Goal: Information Seeking & Learning: Check status

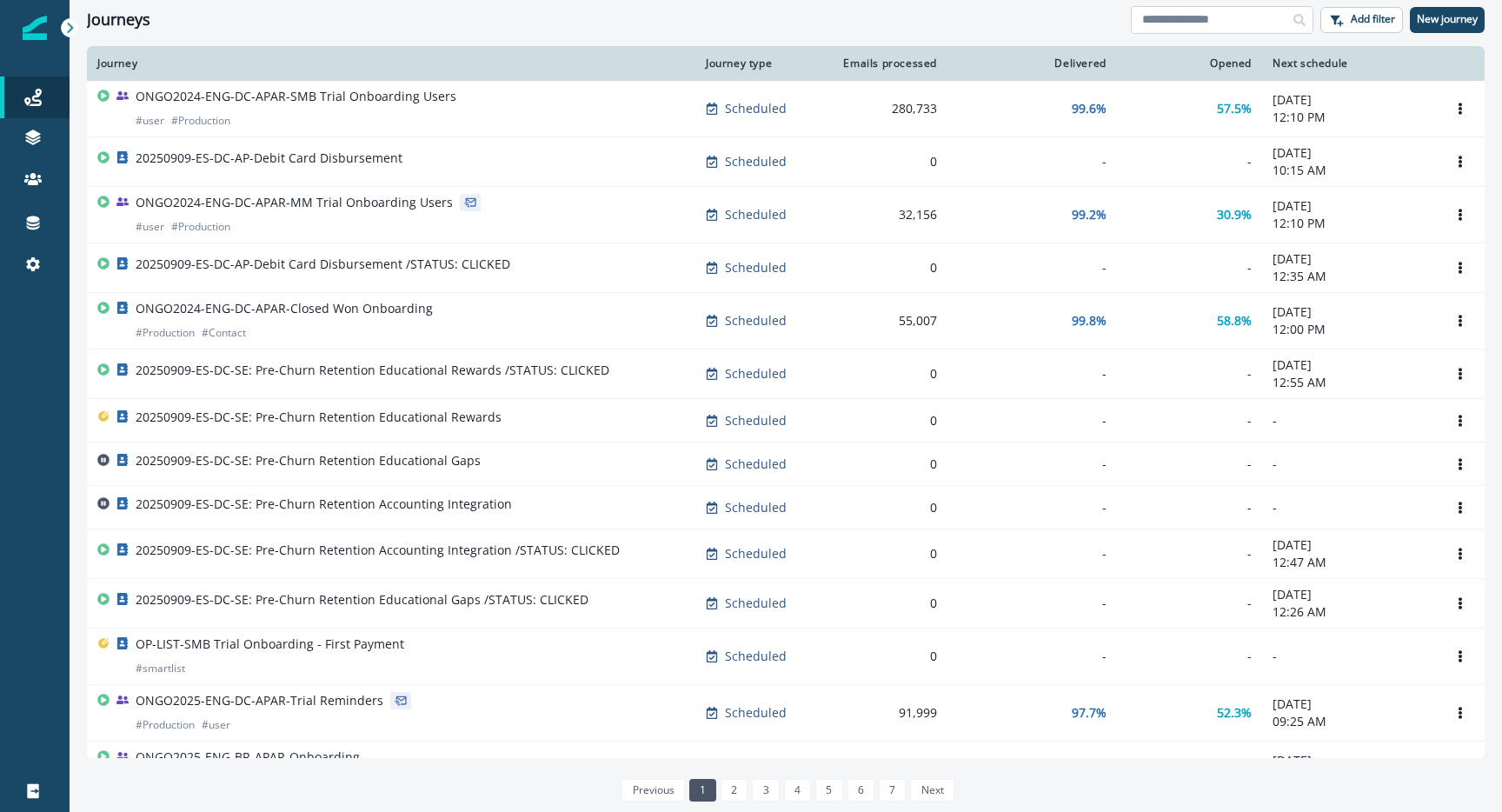
click at [1219, 9] on input at bounding box center [1222, 20] width 183 height 27
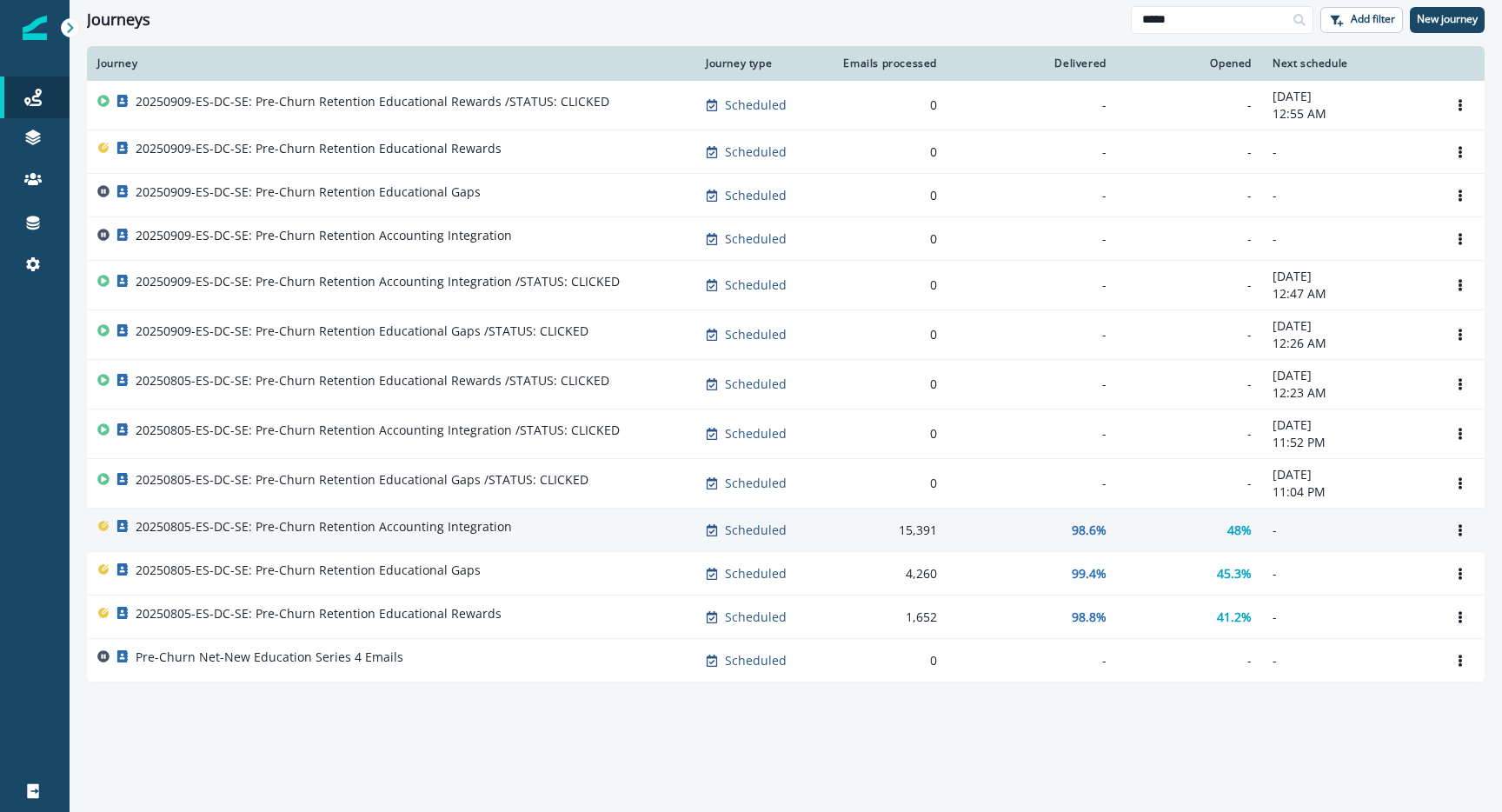
type input "*****"
click at [327, 532] on p "20250805-ES-DC-SE: Pre-Churn Retention Accounting Integration" at bounding box center [323, 526] width 376 height 17
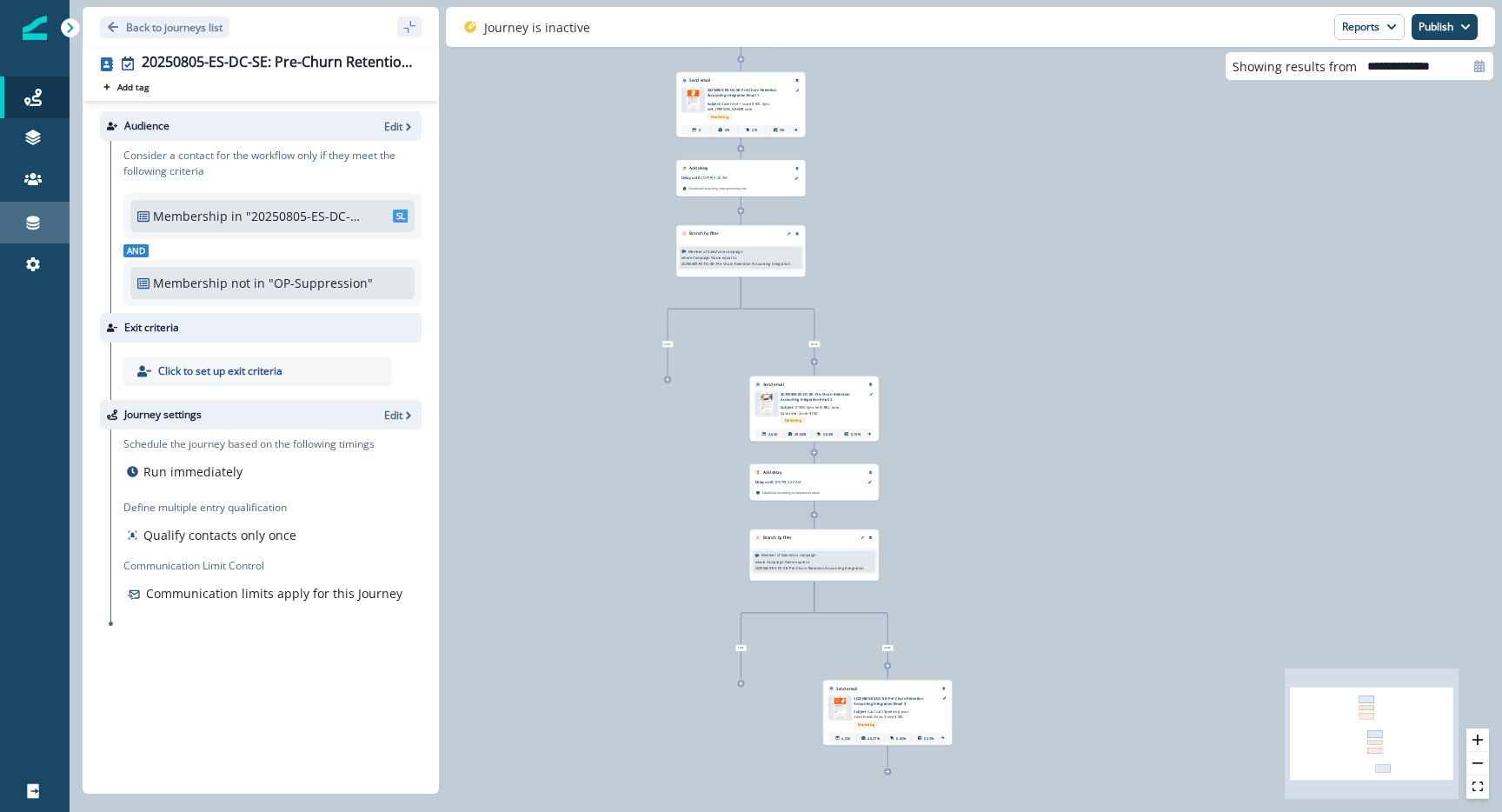
click at [42, 215] on div "Connections" at bounding box center [35, 222] width 56 height 21
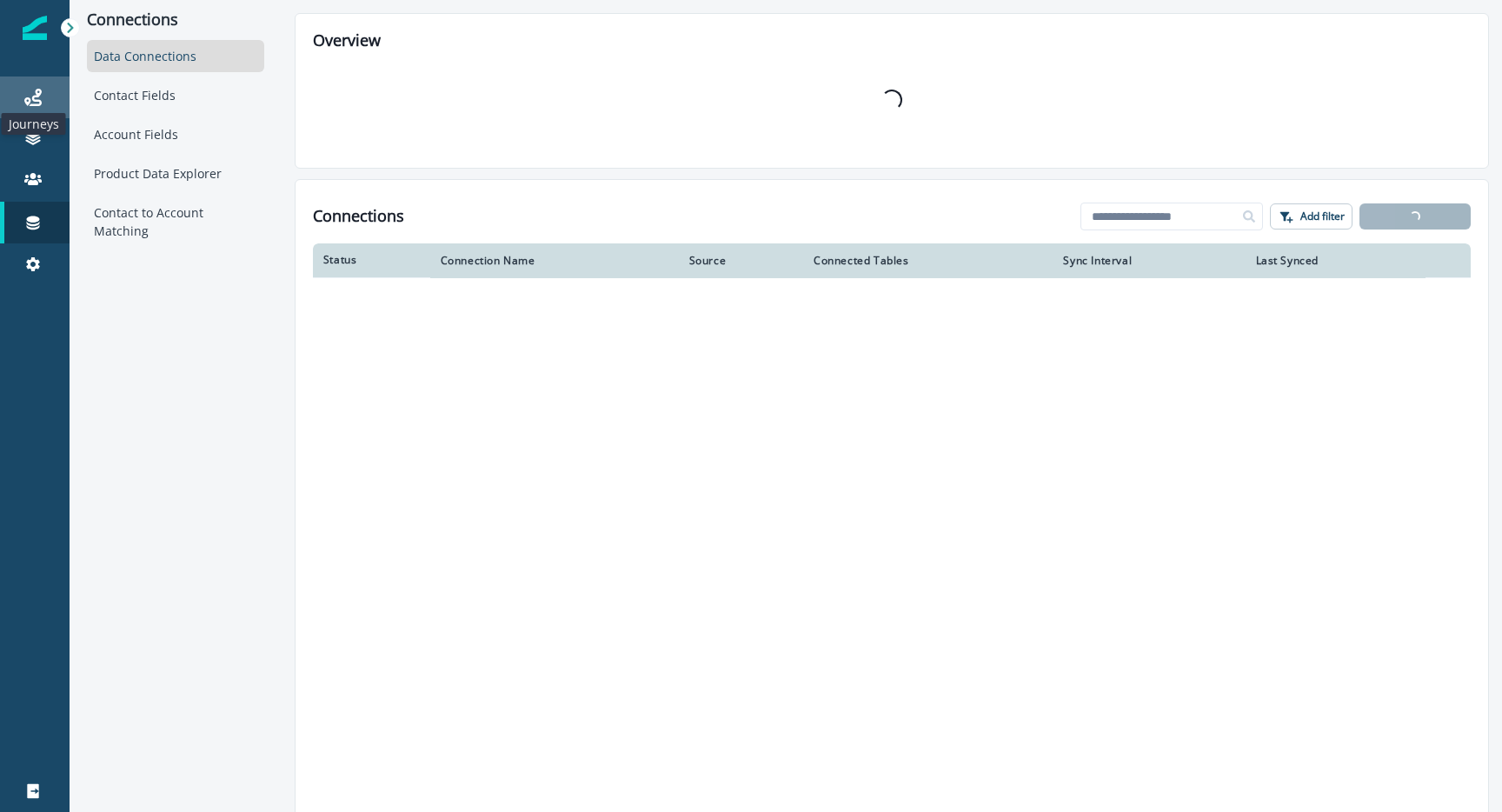
click at [41, 91] on icon at bounding box center [33, 97] width 17 height 17
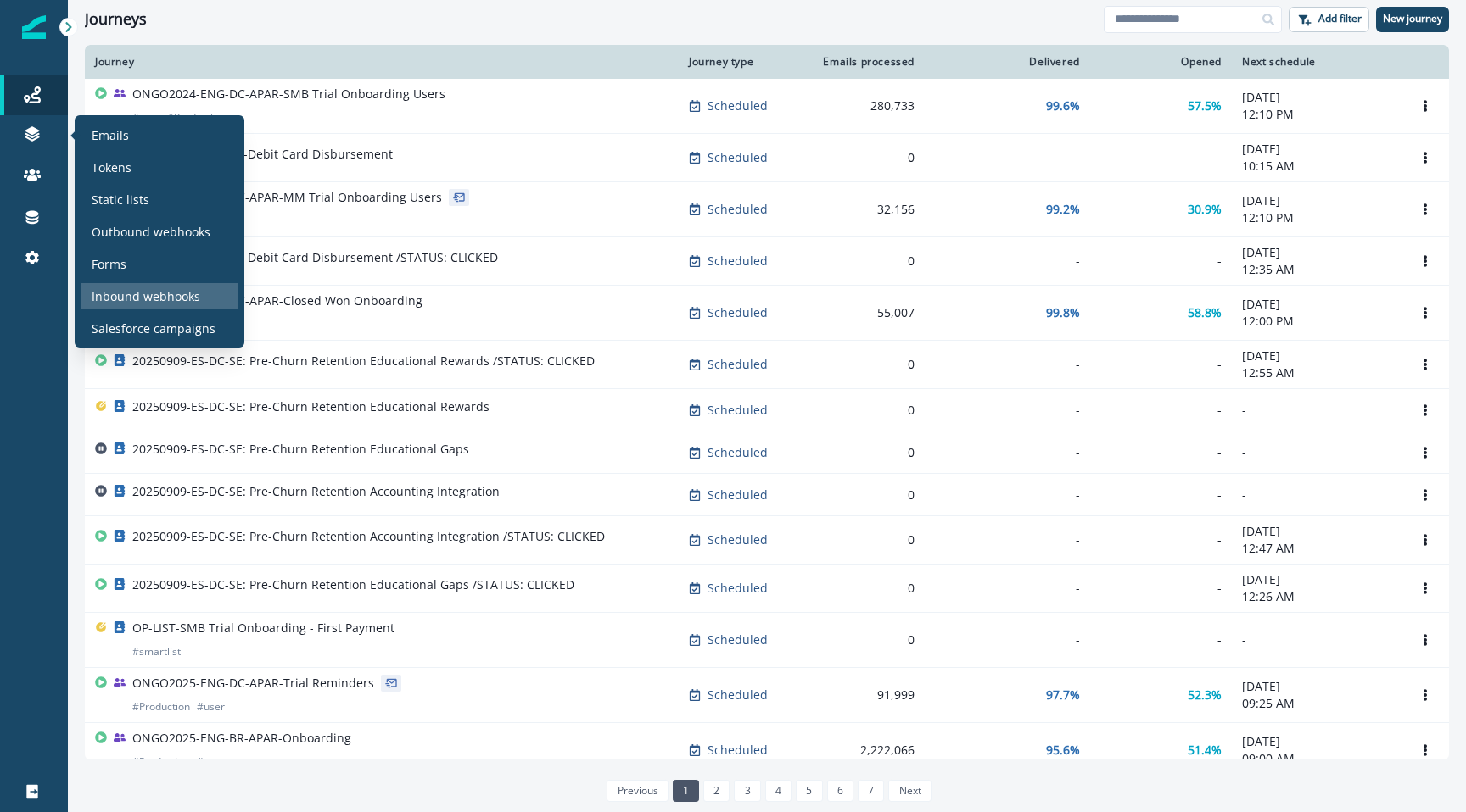
click at [134, 293] on p "Inbound webhooks" at bounding box center [146, 296] width 109 height 18
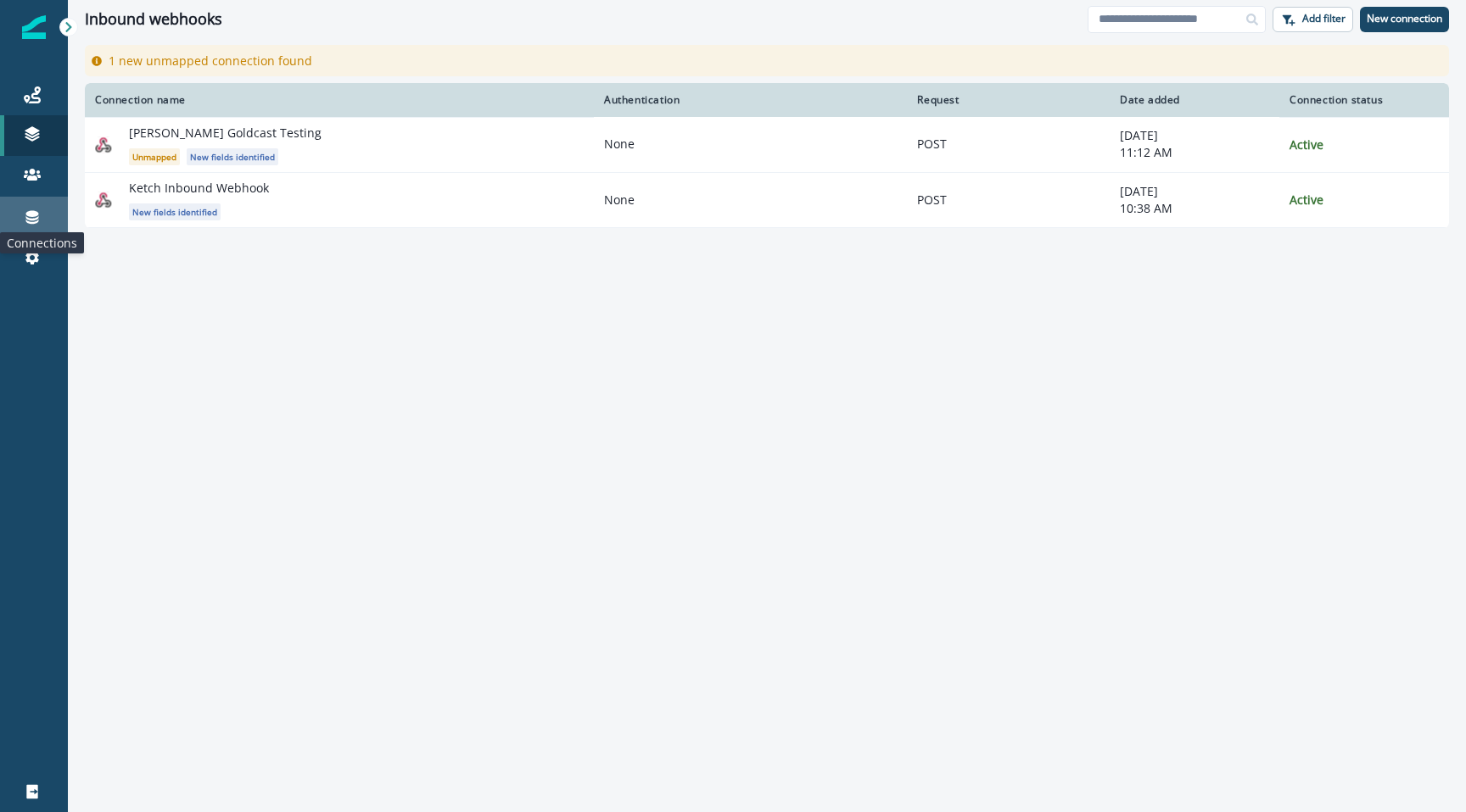
click at [31, 218] on icon at bounding box center [32, 218] width 12 height 13
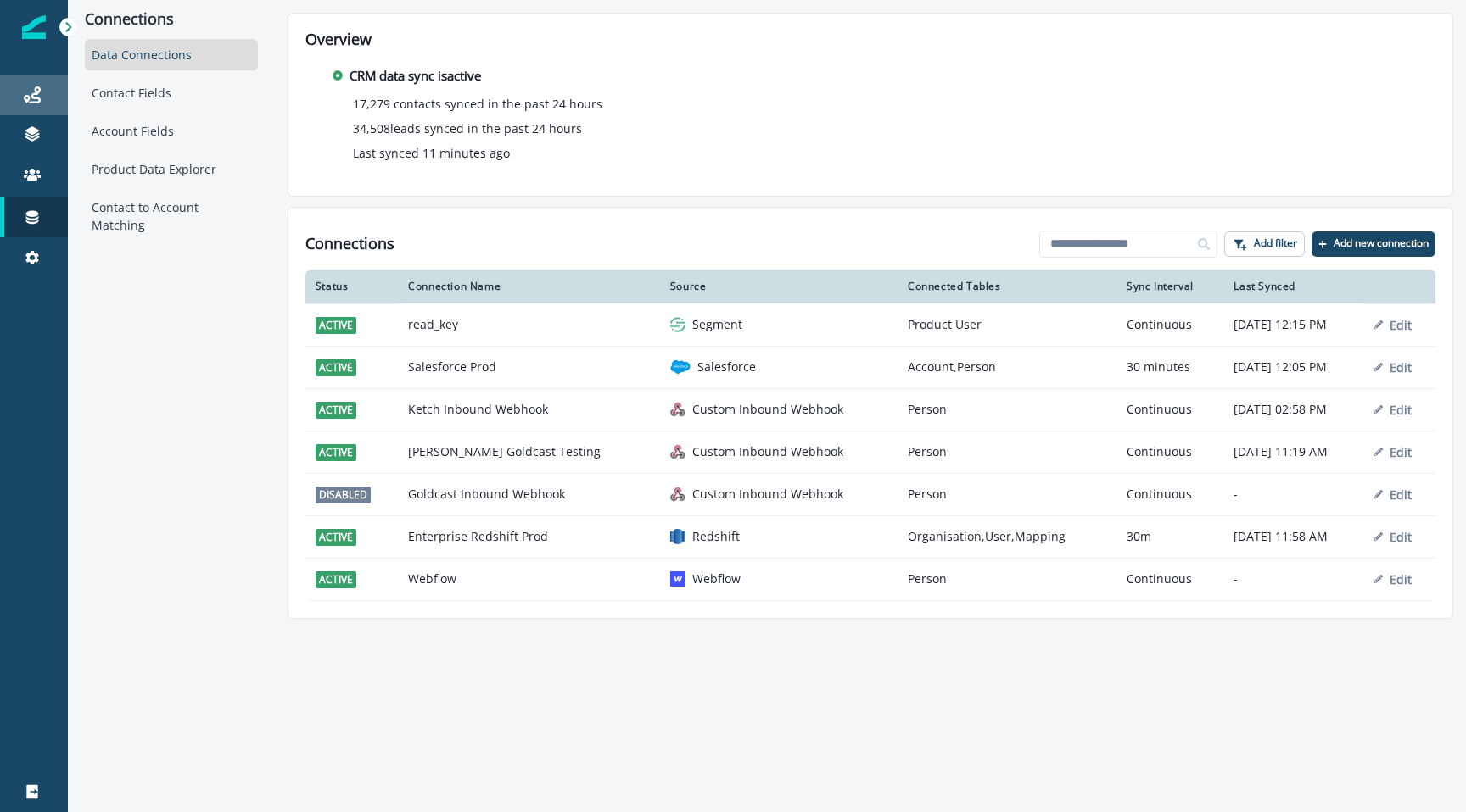
click at [39, 85] on div "Journeys" at bounding box center [34, 95] width 54 height 21
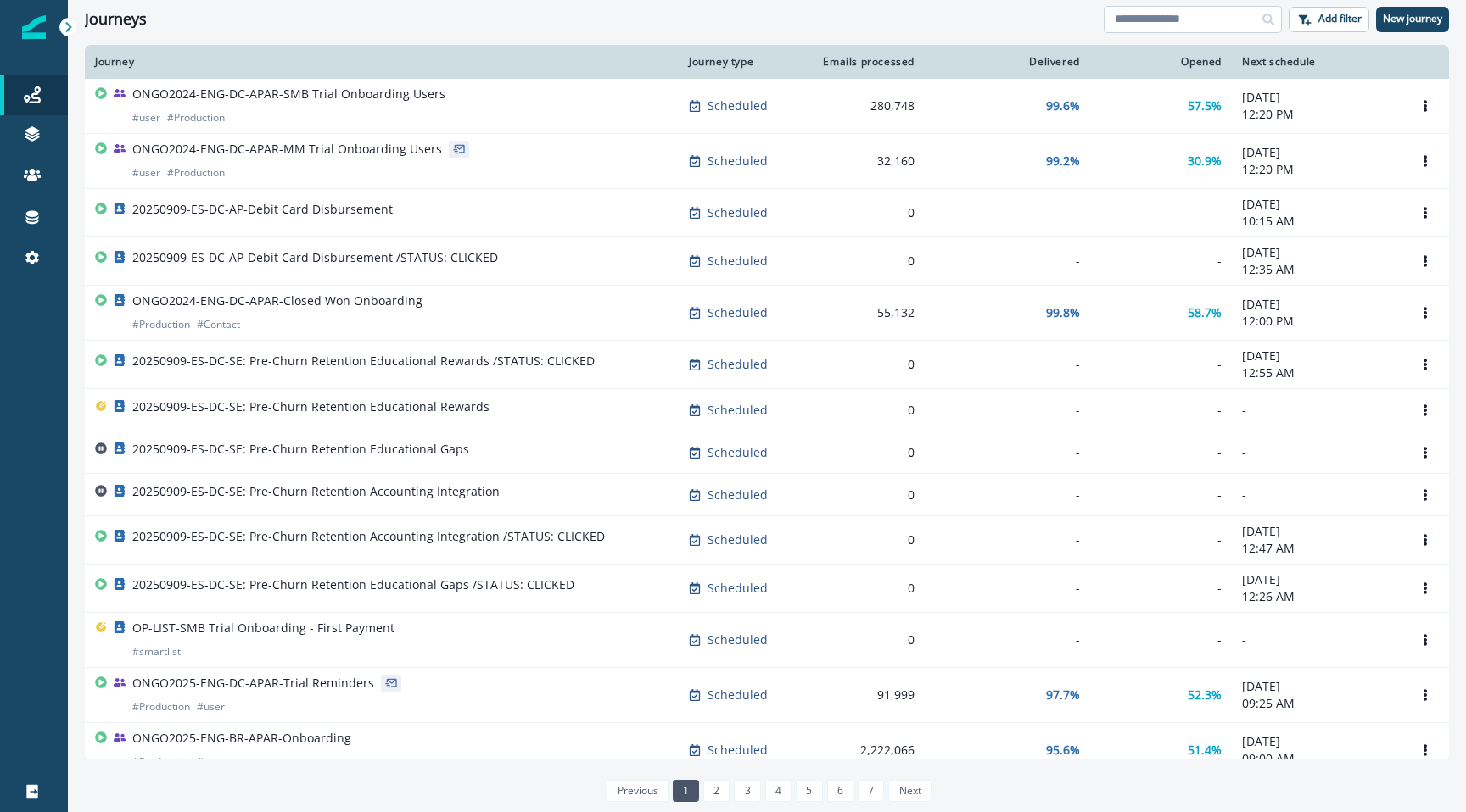
click at [1143, 29] on input at bounding box center [1193, 20] width 179 height 27
type input "*****"
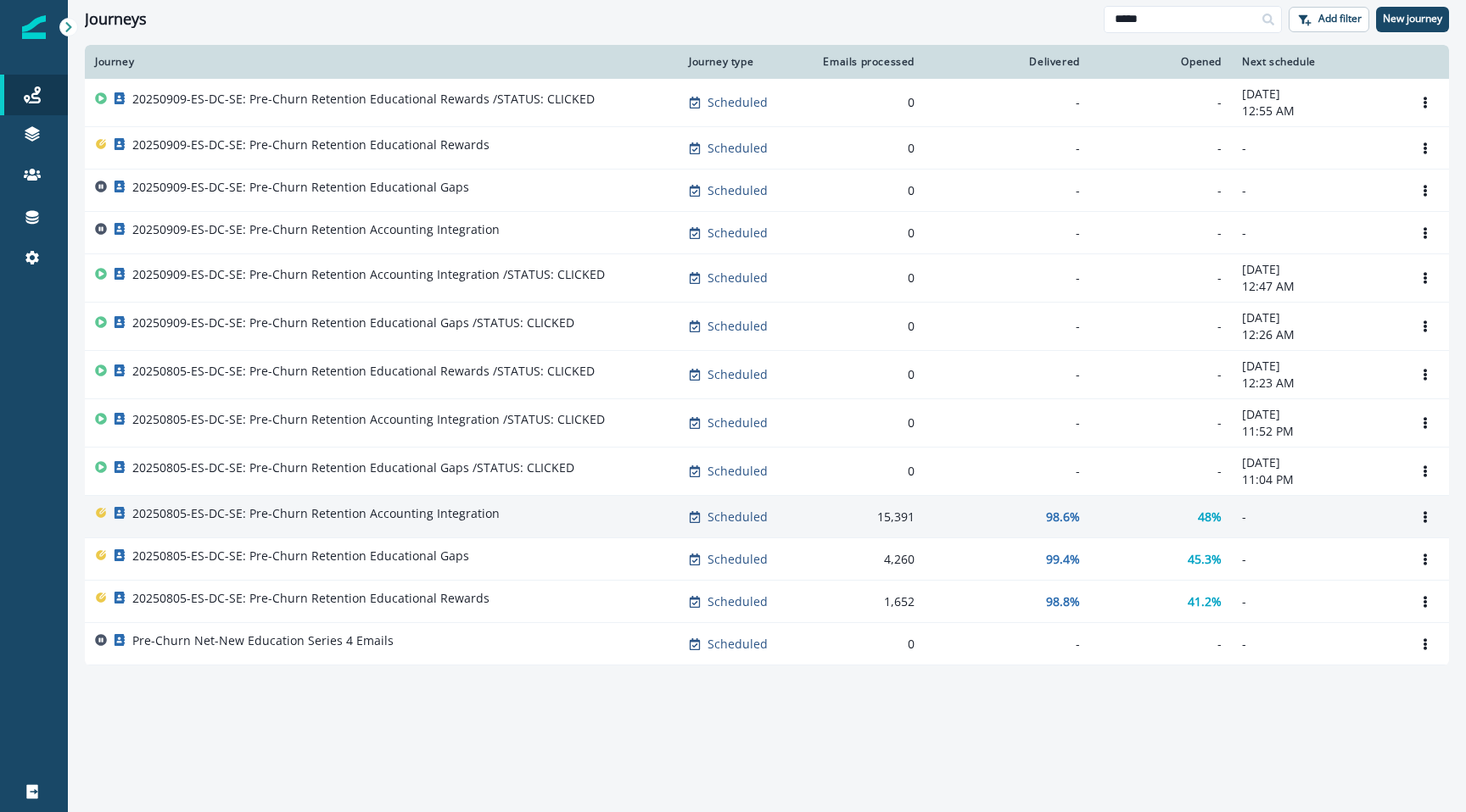
click at [369, 506] on p "20250805-ES-DC-SE: Pre-Churn Retention Accounting Integration" at bounding box center [315, 513] width 367 height 17
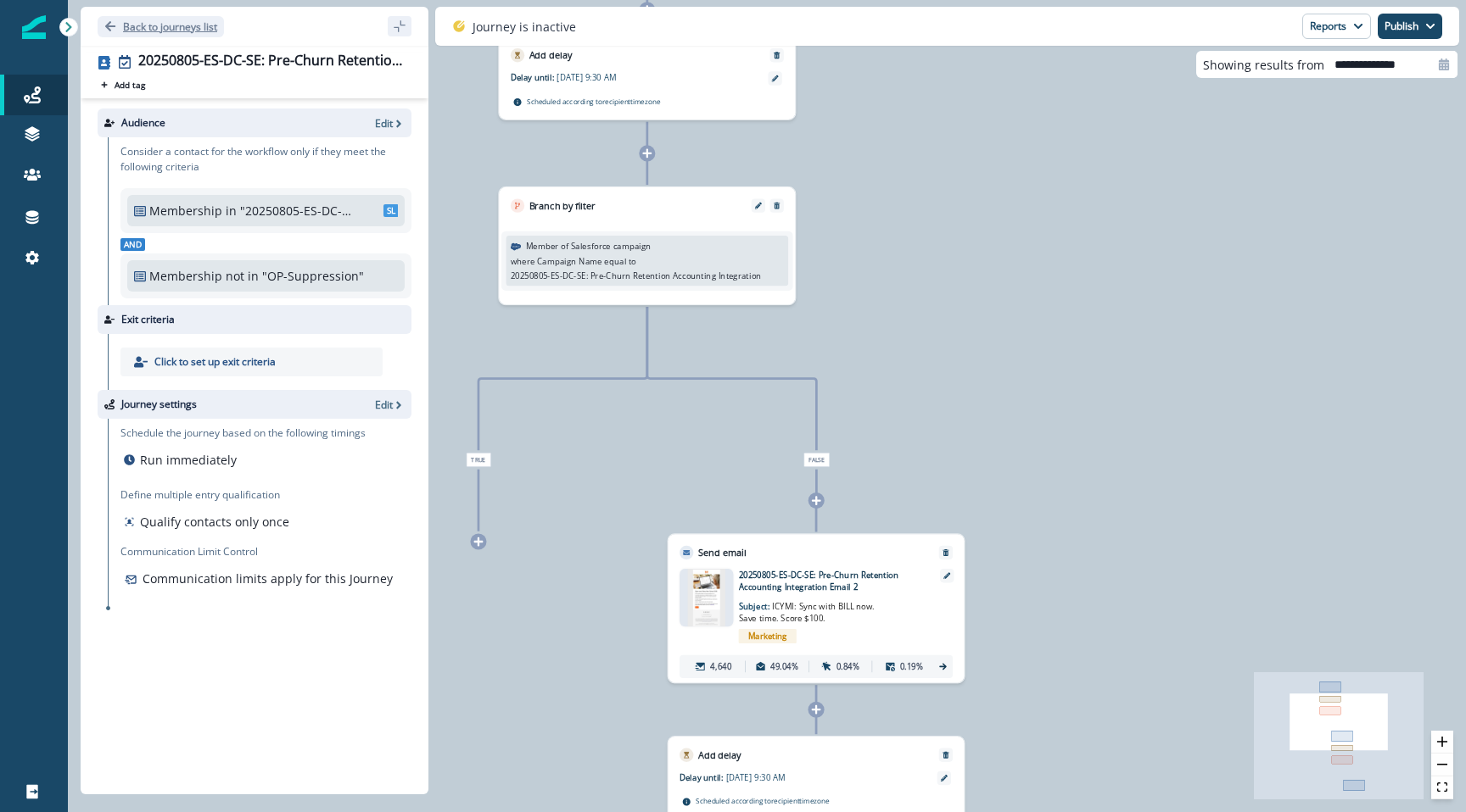
click at [124, 22] on p "Back to journeys list" at bounding box center [170, 27] width 94 height 14
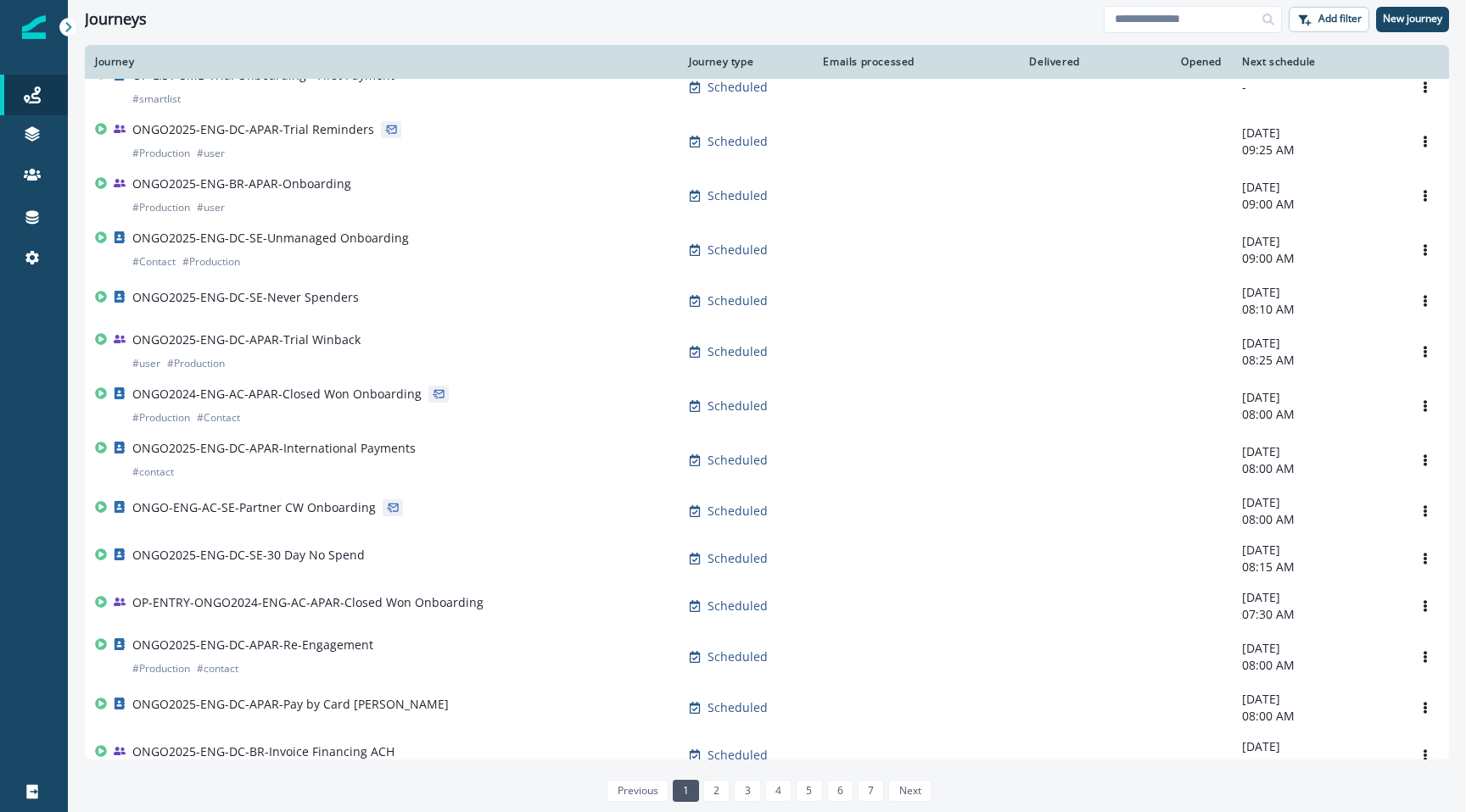
scroll to position [820, 0]
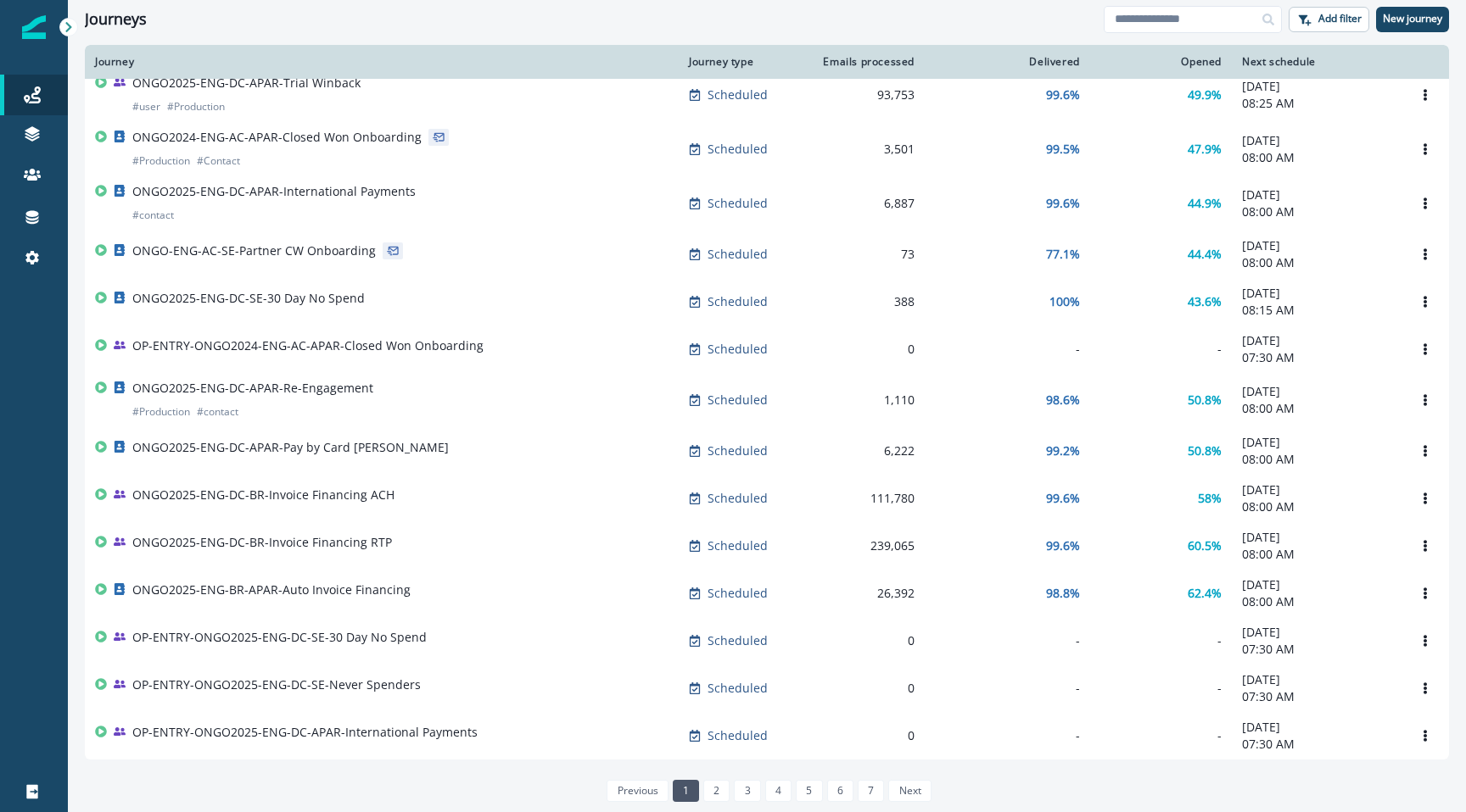
click at [34, 37] on img at bounding box center [34, 27] width 24 height 24
click at [43, 264] on div "Settings" at bounding box center [34, 257] width 54 height 21
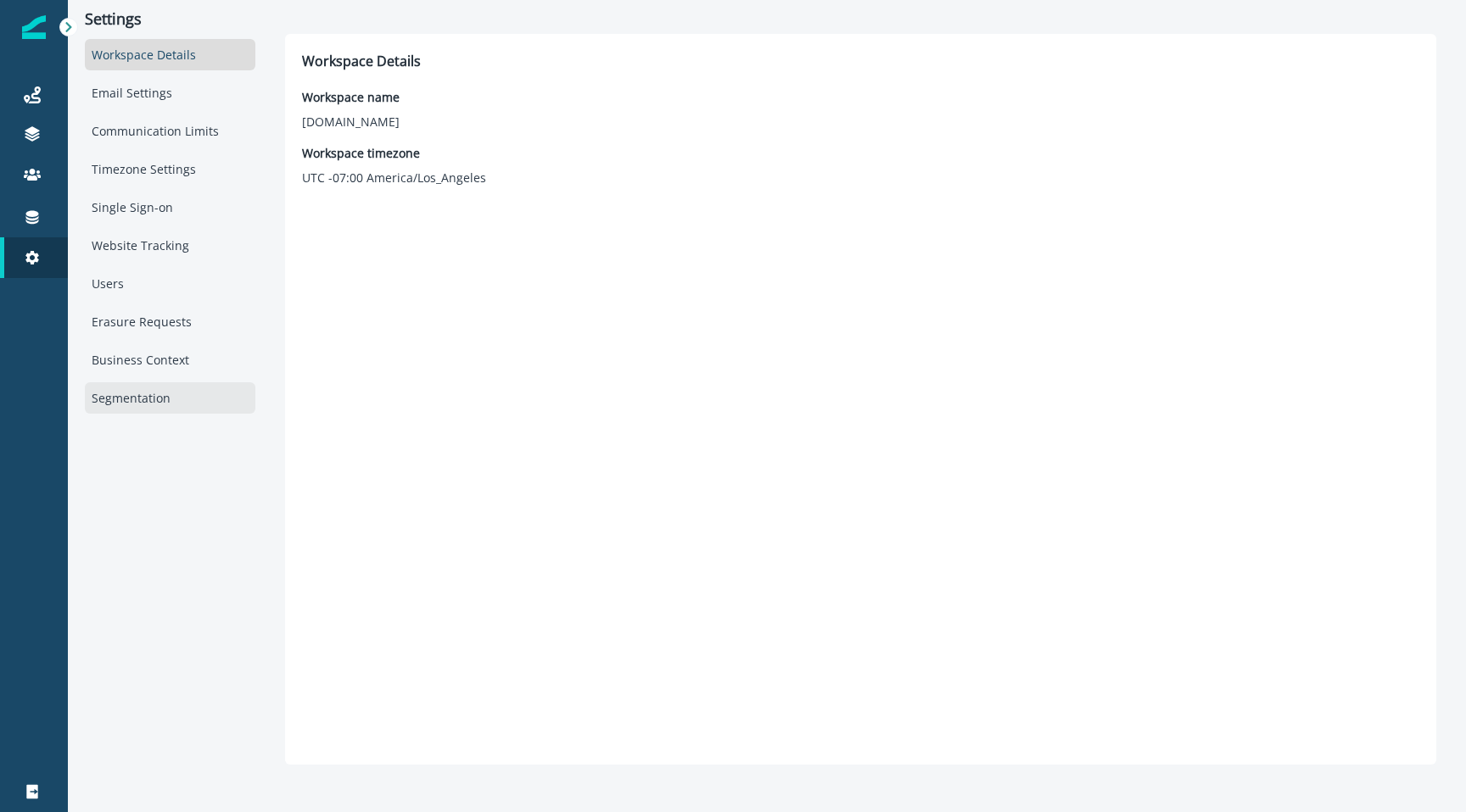
click at [160, 401] on div "Segmentation" at bounding box center [170, 398] width 171 height 31
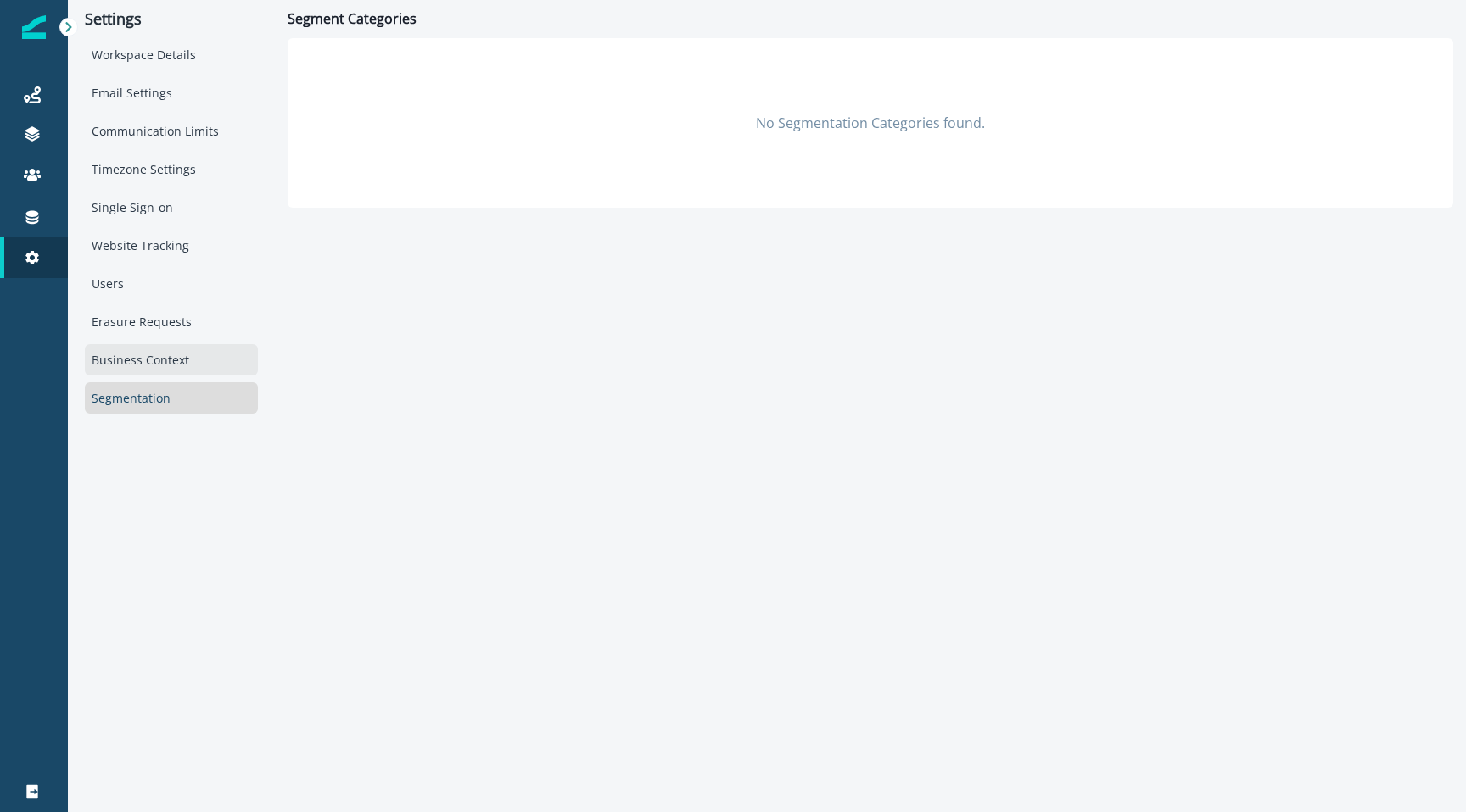
click at [135, 368] on div "Business Context" at bounding box center [171, 360] width 173 height 31
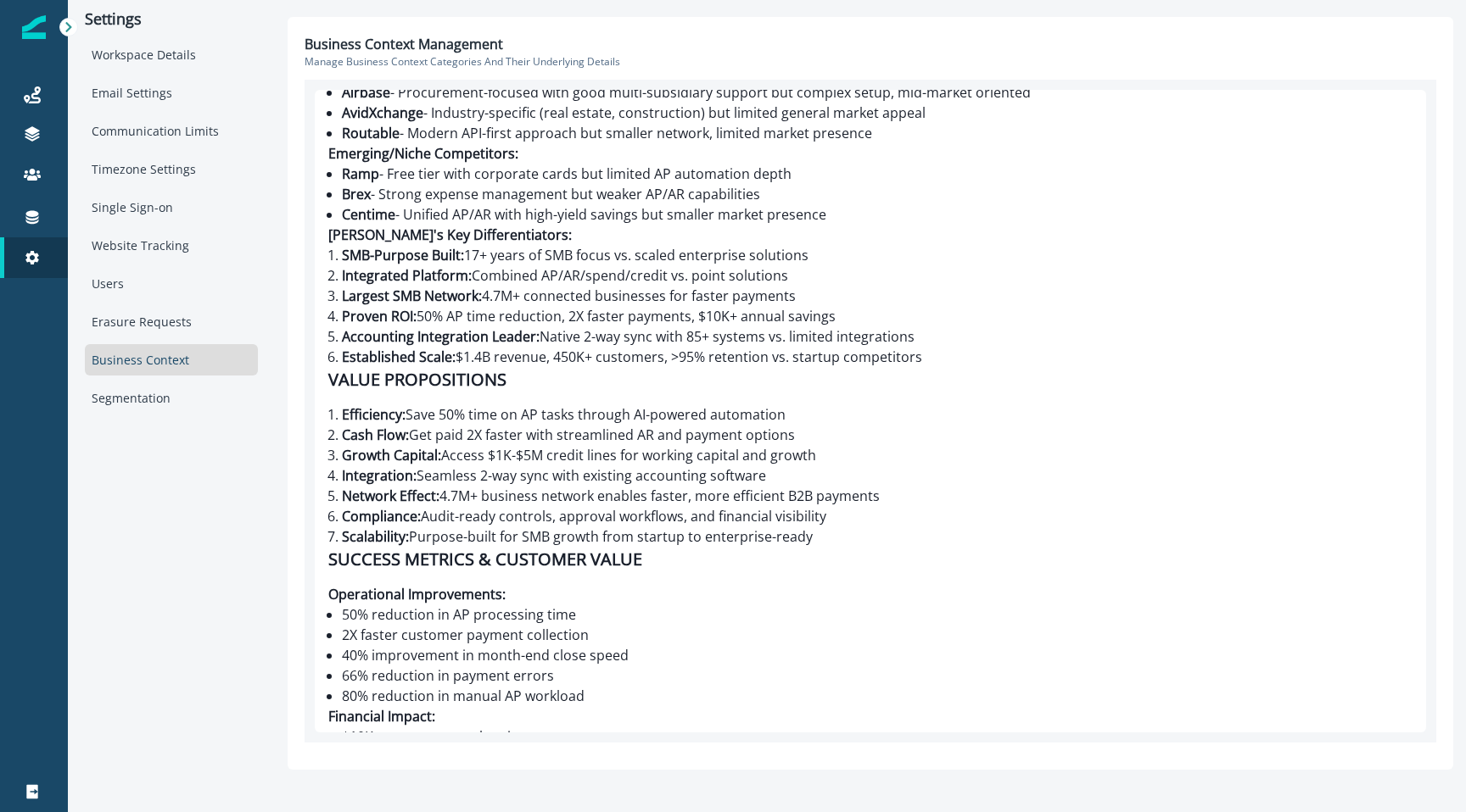
scroll to position [2220, 0]
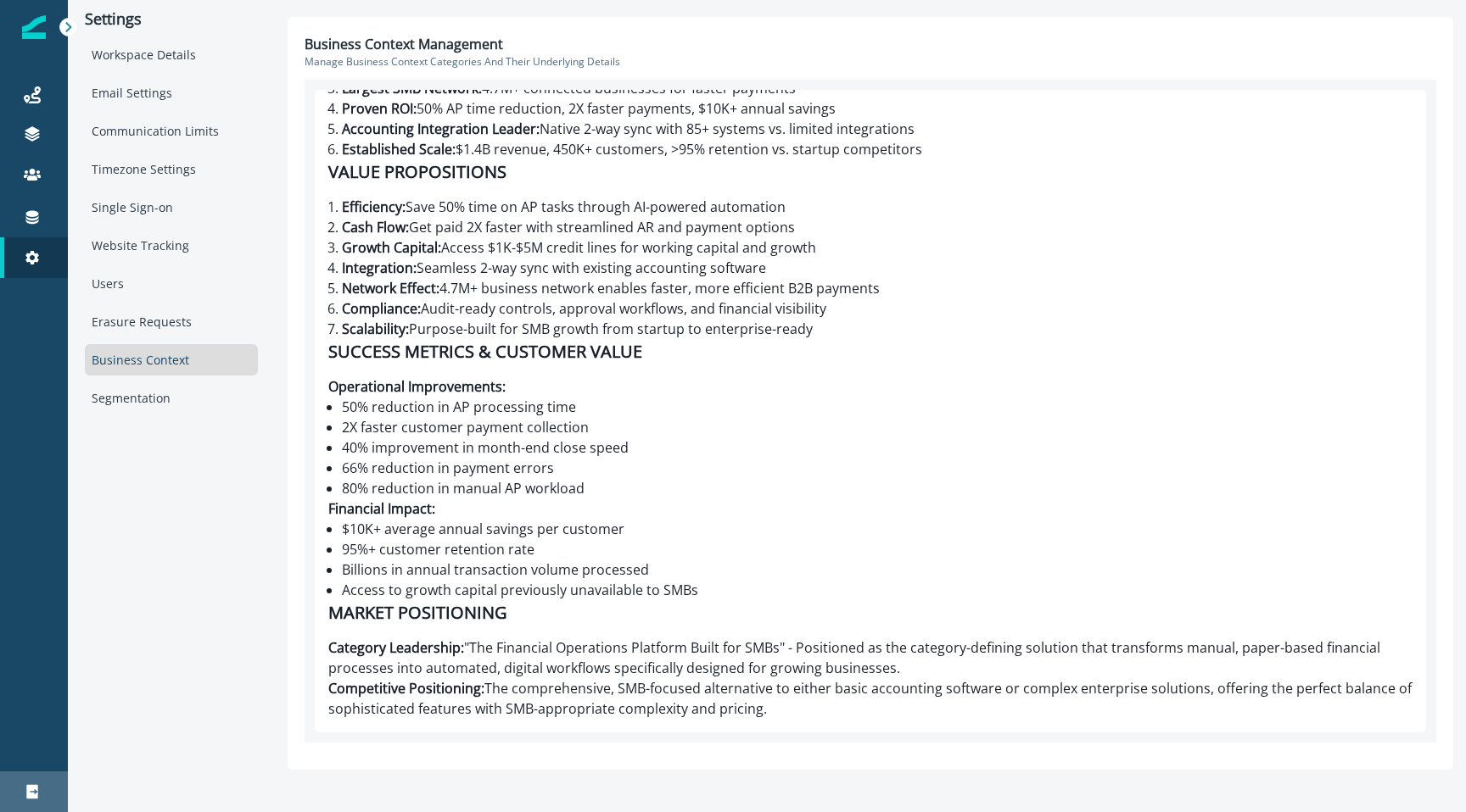
click at [37, 781] on link "Logout" at bounding box center [34, 792] width 68 height 41
